Goal: Transaction & Acquisition: Purchase product/service

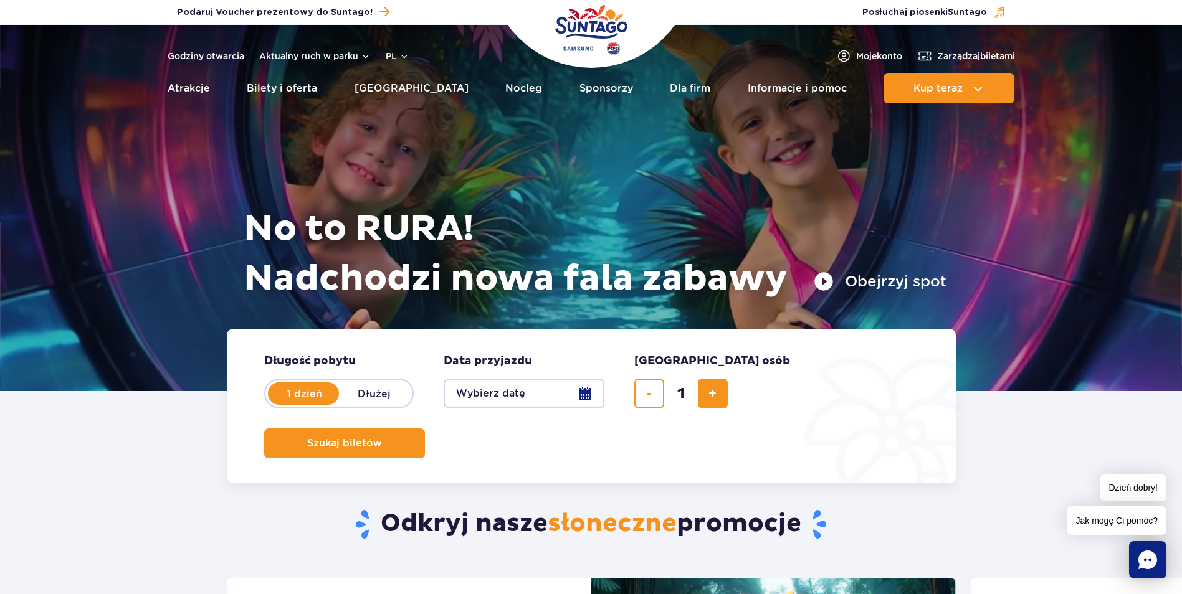
click at [584, 394] on button "Wybierz datę" at bounding box center [523, 394] width 161 height 30
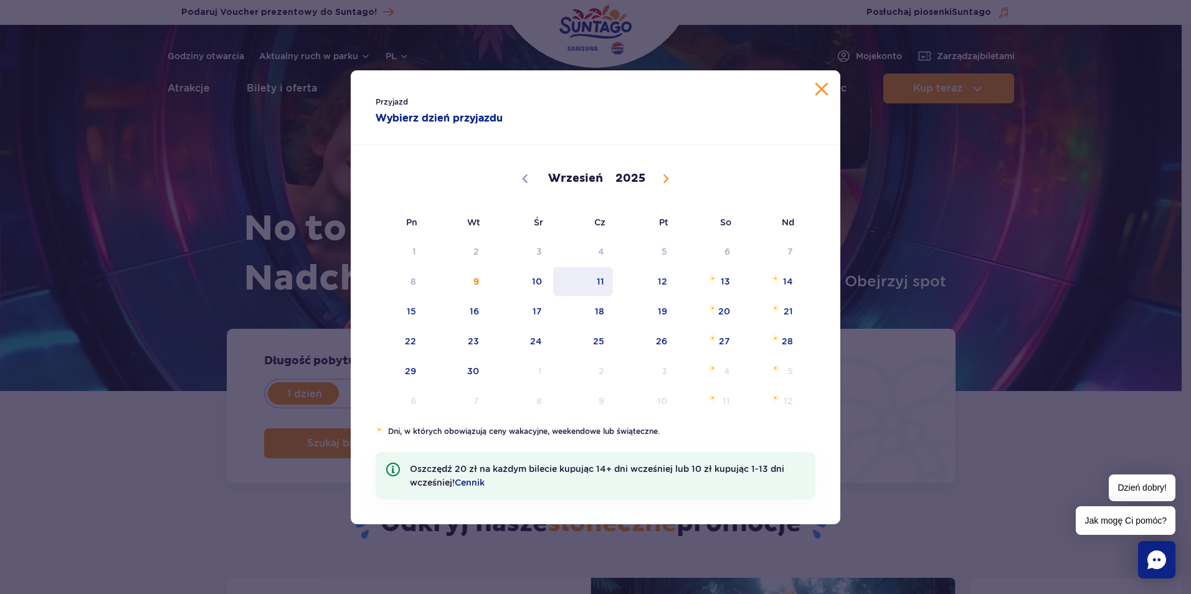
click at [602, 285] on span "11" at bounding box center [583, 281] width 63 height 29
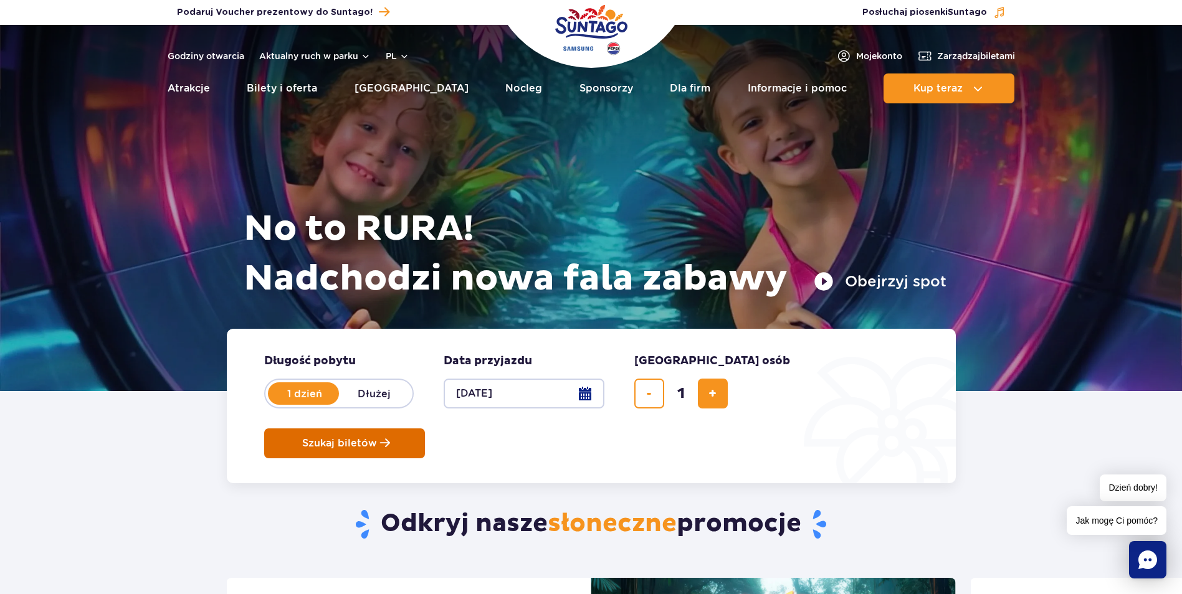
click at [377, 438] on span "Szukaj biletów" at bounding box center [339, 443] width 75 height 11
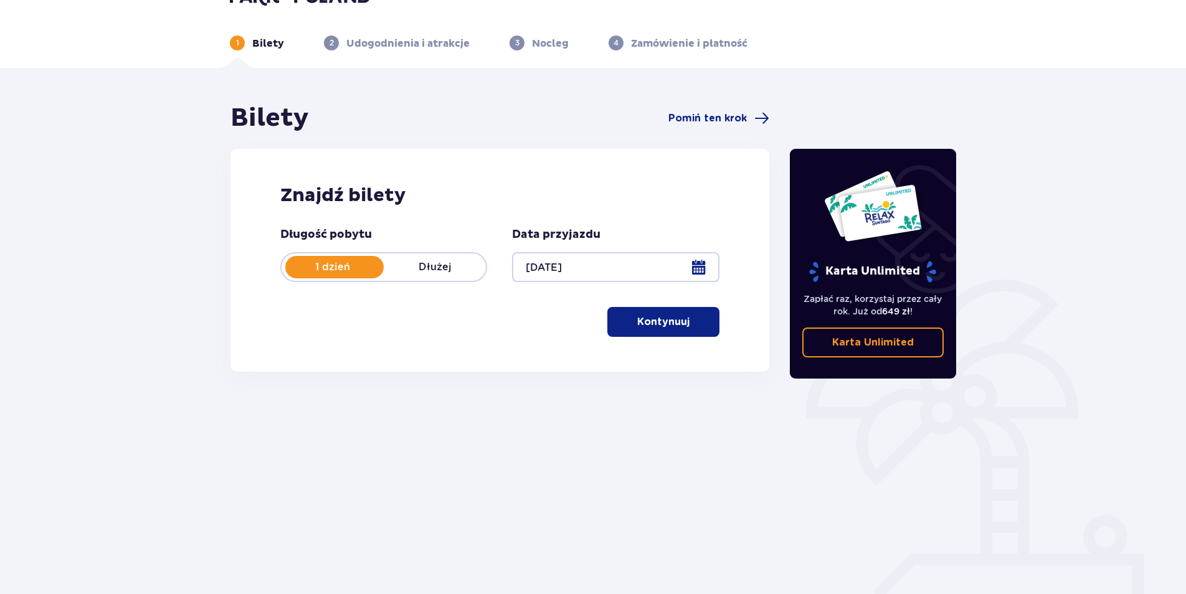
scroll to position [45, 0]
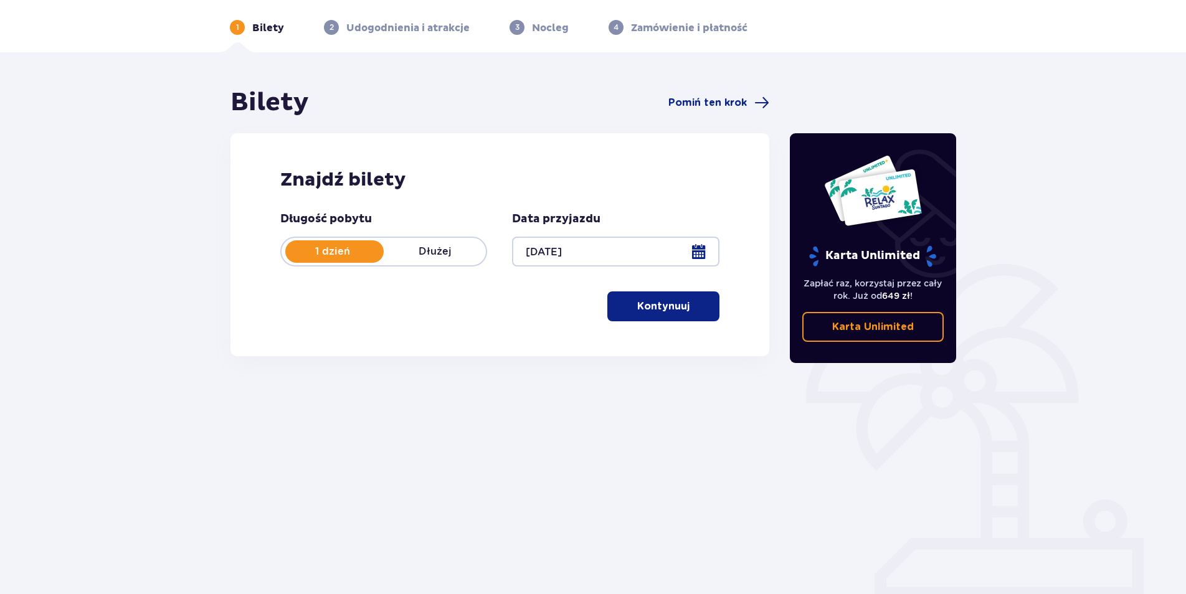
click at [661, 301] on p "Kontynuuj" at bounding box center [663, 307] width 52 height 14
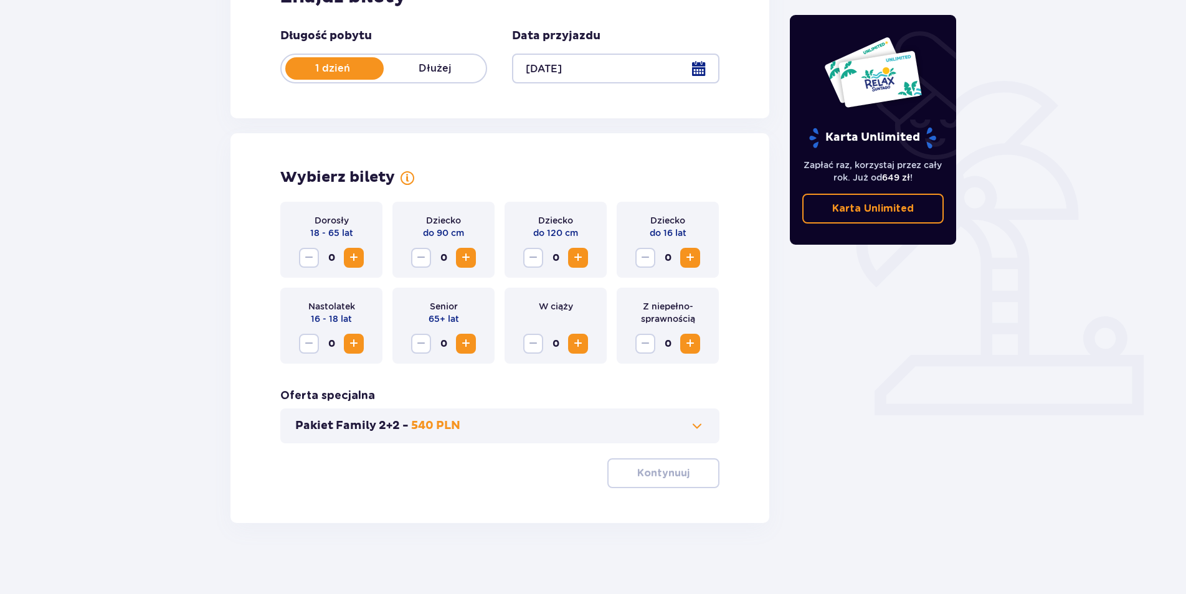
scroll to position [232, 0]
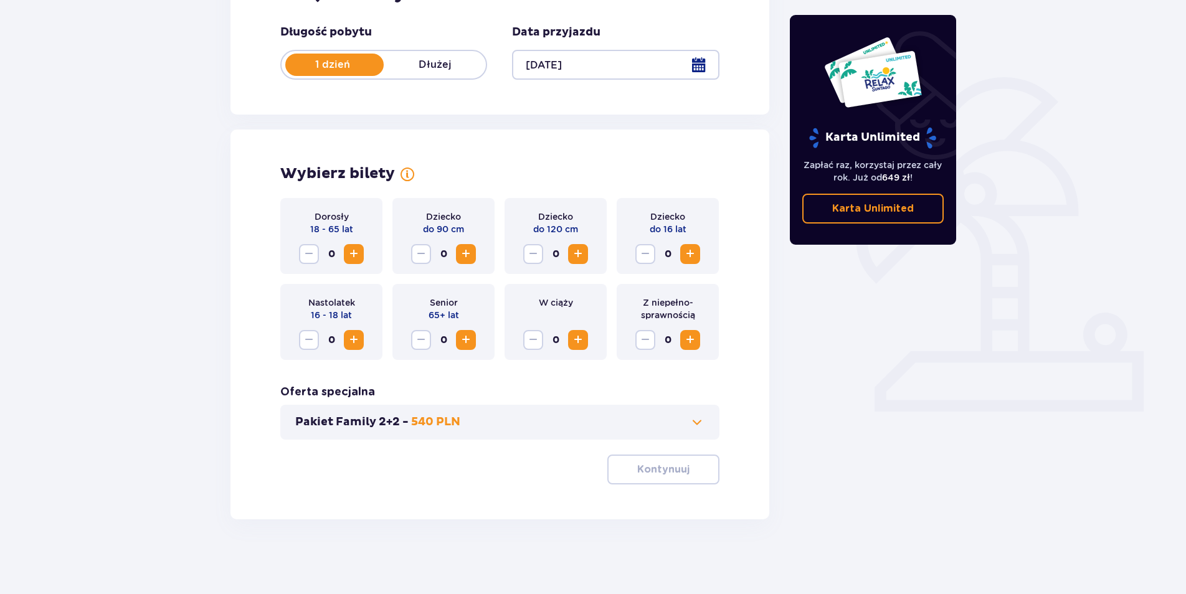
click at [351, 254] on span "Increase" at bounding box center [353, 254] width 15 height 15
click at [354, 252] on span "Increase" at bounding box center [353, 254] width 15 height 15
click at [689, 253] on span "Increase" at bounding box center [690, 254] width 15 height 15
click at [643, 477] on button "Kontynuuj" at bounding box center [663, 470] width 112 height 30
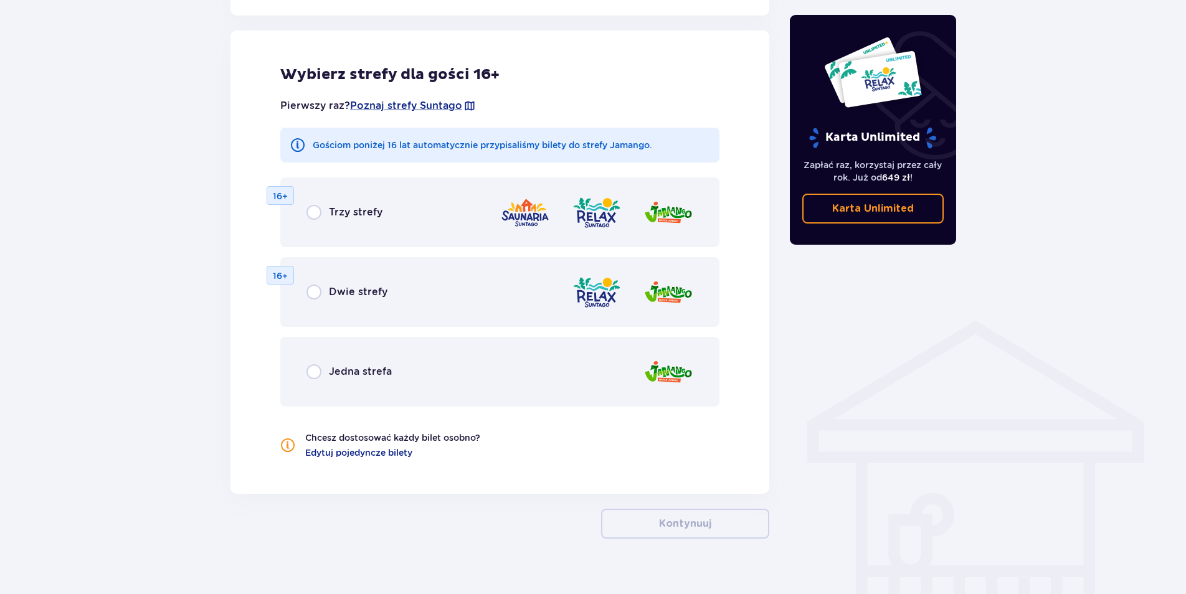
scroll to position [691, 0]
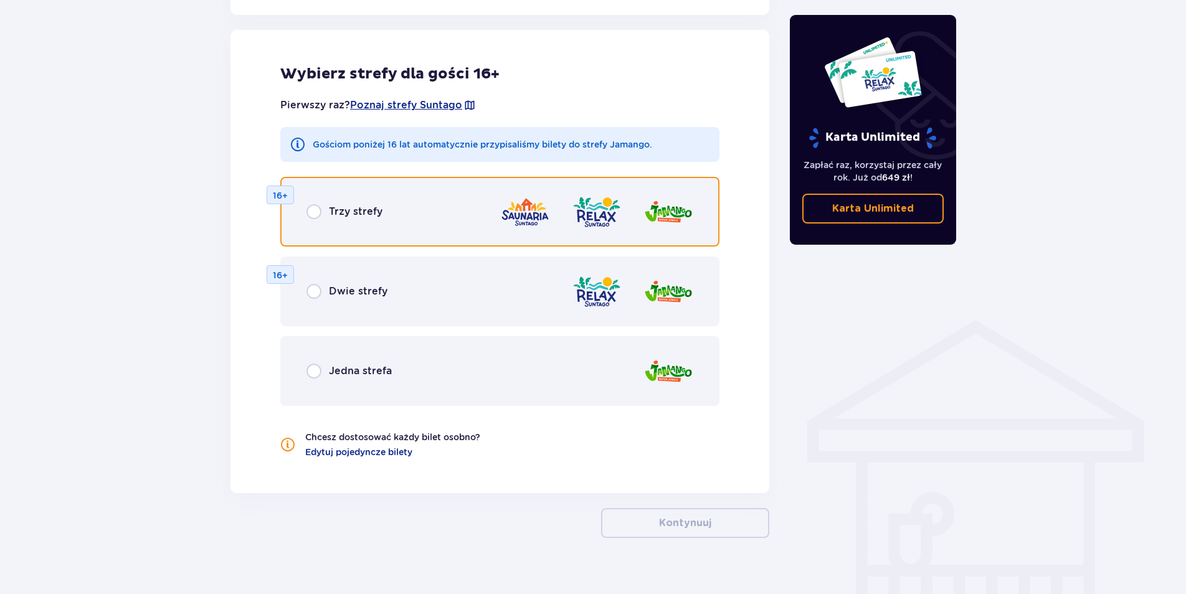
click at [312, 213] on input "radio" at bounding box center [313, 211] width 15 height 15
radio input "true"
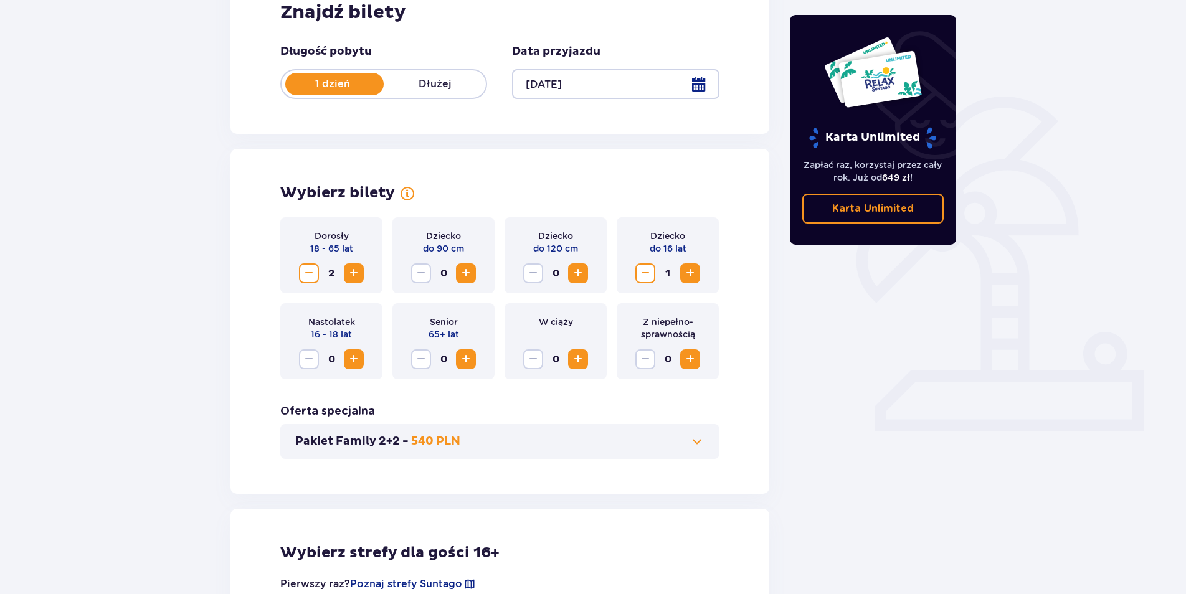
scroll to position [120, 0]
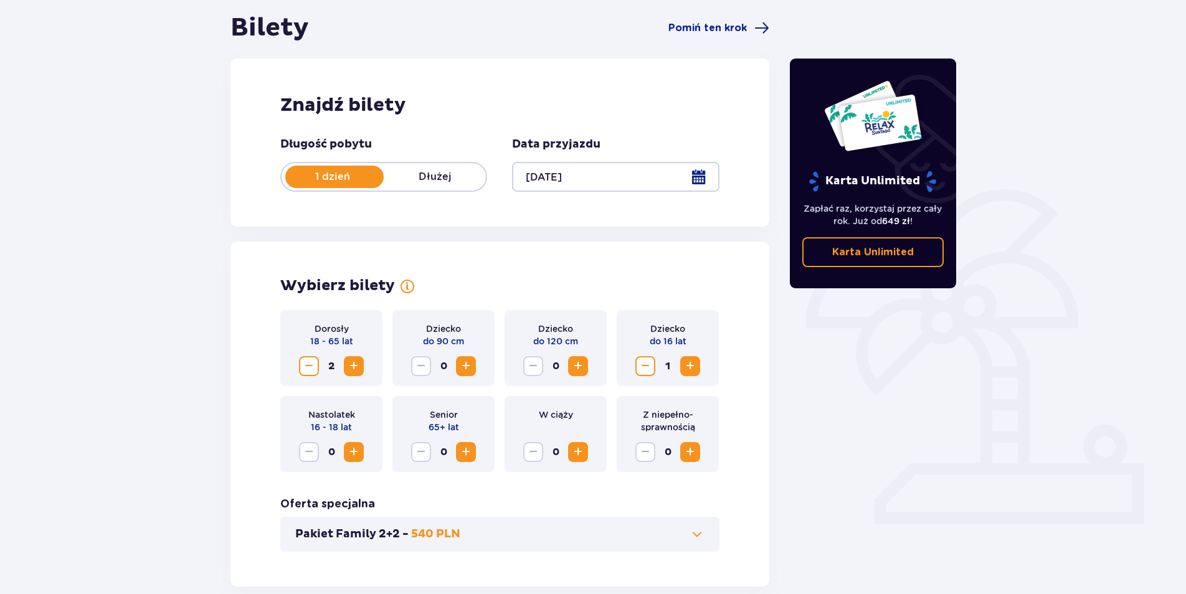
click at [690, 367] on span "Increase" at bounding box center [690, 366] width 15 height 15
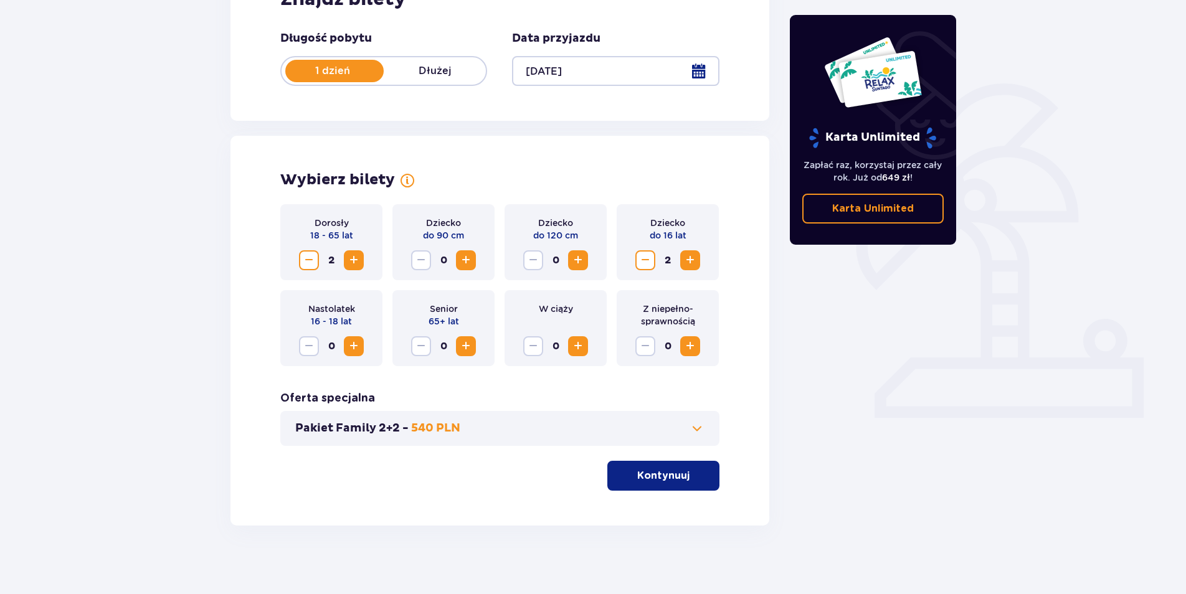
scroll to position [232, 0]
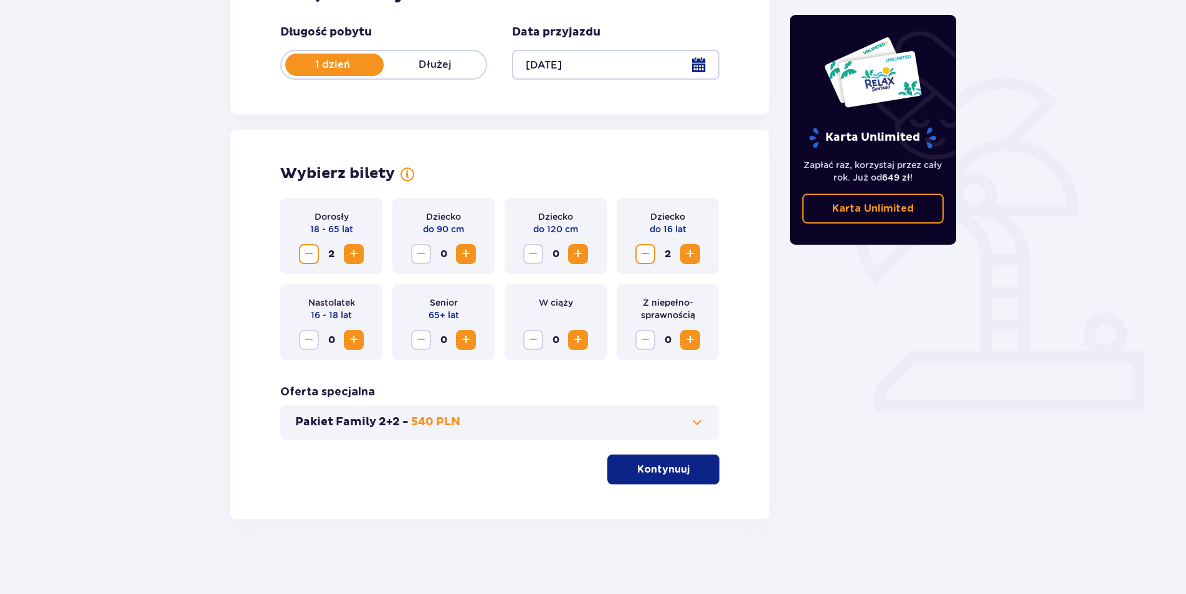
click at [646, 472] on p "Kontynuuj" at bounding box center [663, 470] width 52 height 14
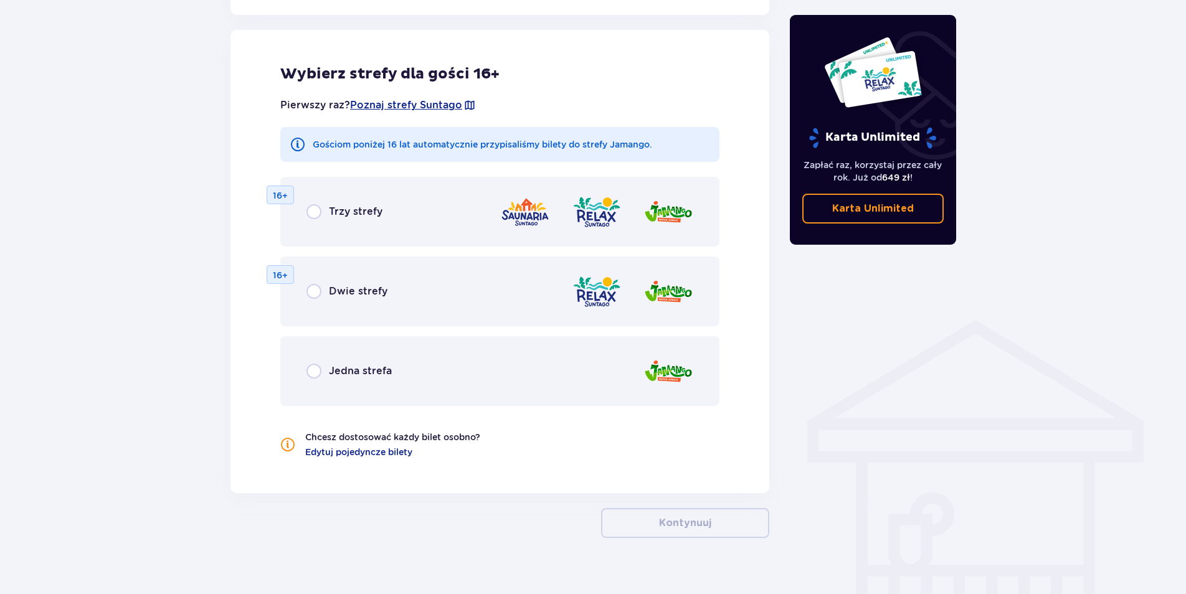
scroll to position [380, 0]
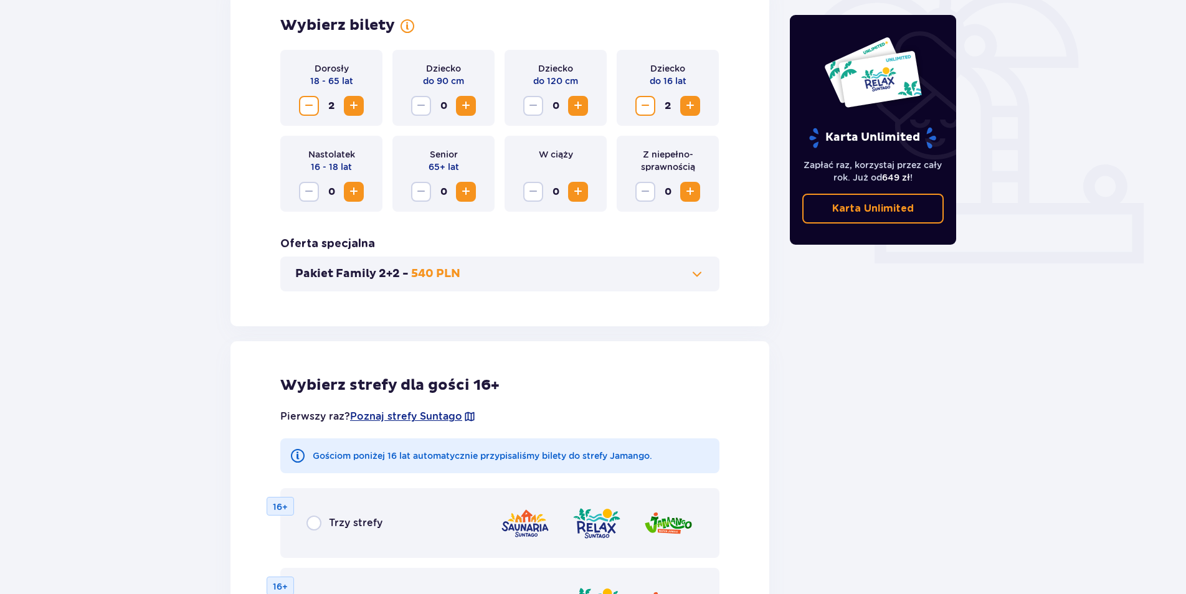
click at [701, 269] on span at bounding box center [696, 274] width 15 height 15
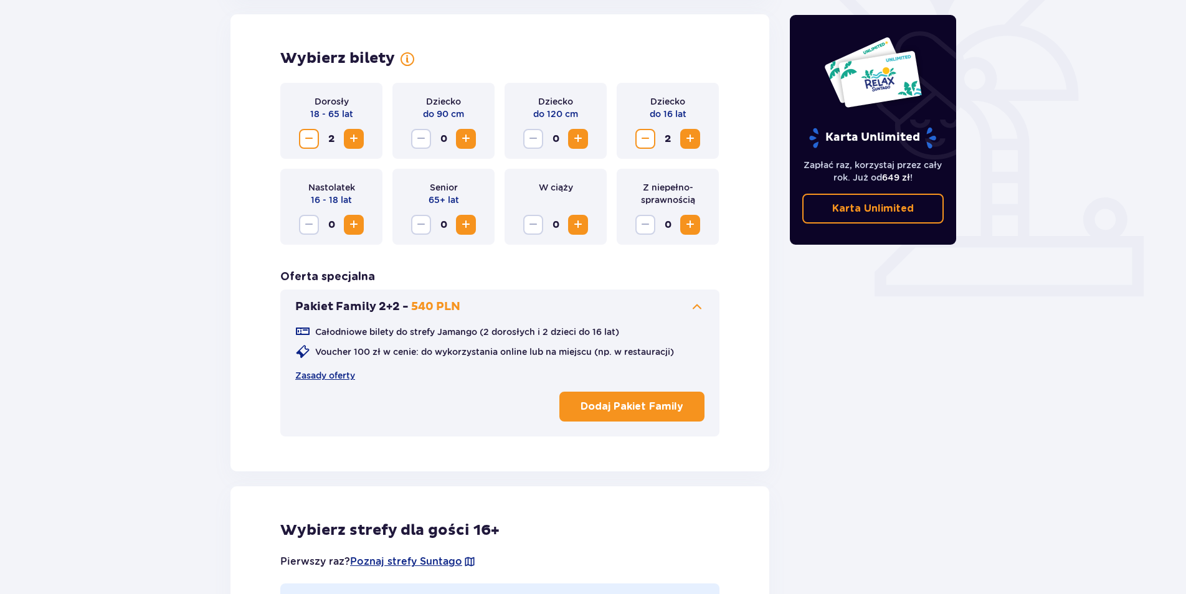
scroll to position [346, 0]
click at [306, 377] on link "Zasady oferty" at bounding box center [325, 376] width 60 height 12
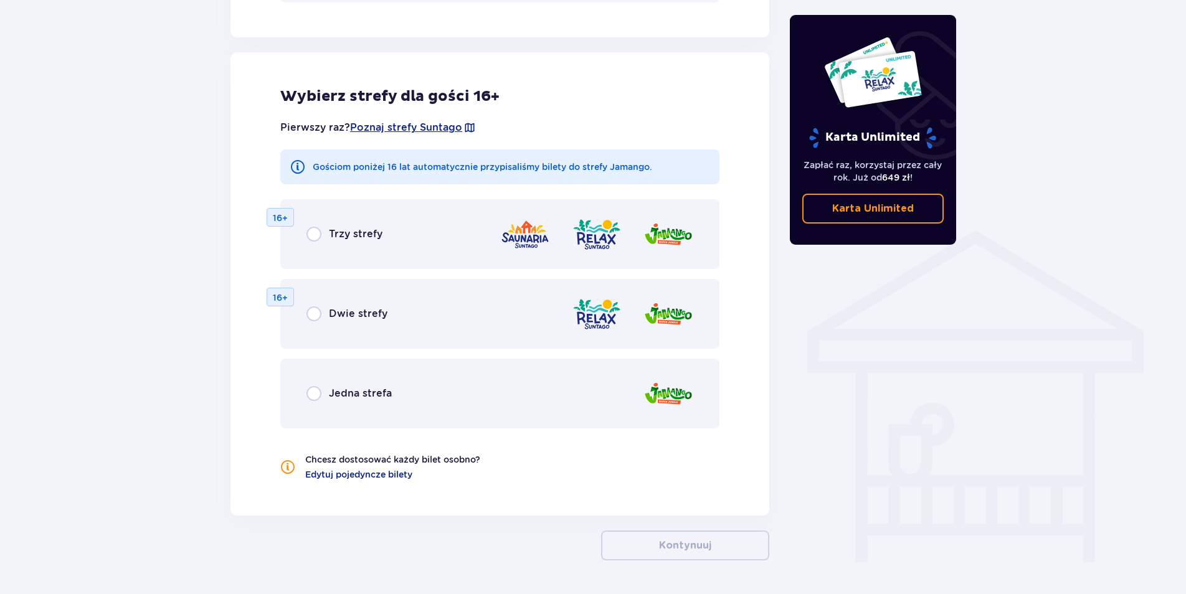
scroll to position [782, 0]
